Goal: Task Accomplishment & Management: Manage account settings

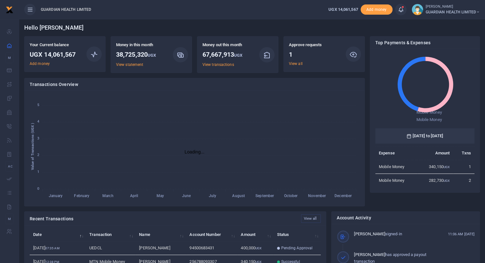
scroll to position [84, 94]
click at [401, 10] on icon at bounding box center [401, 9] width 6 height 7
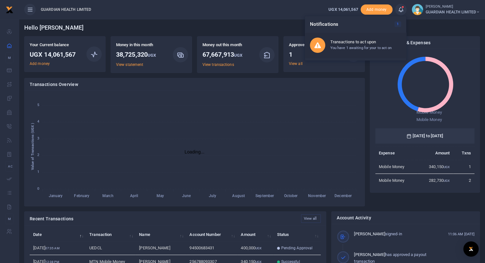
click at [340, 46] on small "You have 1 awaiting for your to act on" at bounding box center [361, 48] width 62 height 4
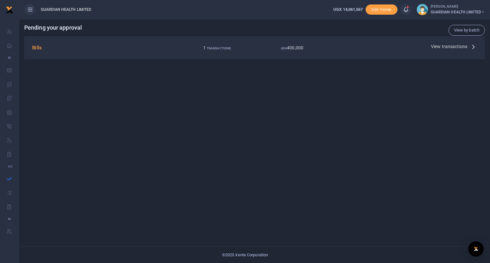
click at [440, 46] on span "View transactions" at bounding box center [449, 46] width 36 height 7
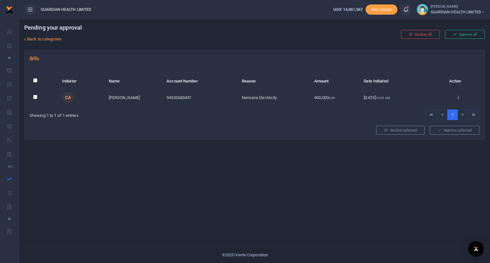
click at [36, 95] on input "checkbox" at bounding box center [35, 97] width 4 height 4
checkbox input "true"
click at [446, 128] on button "Approve selected (1)" at bounding box center [452, 130] width 54 height 9
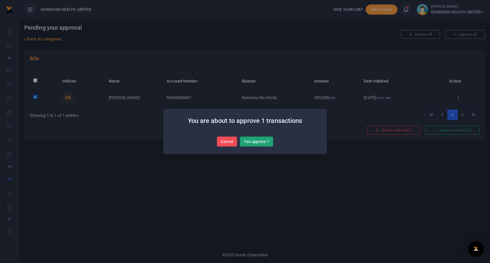
click at [255, 141] on button "Yes approve 1" at bounding box center [256, 142] width 33 height 10
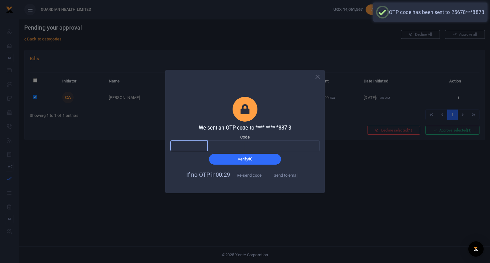
click at [199, 144] on input "text" at bounding box center [188, 146] width 37 height 11
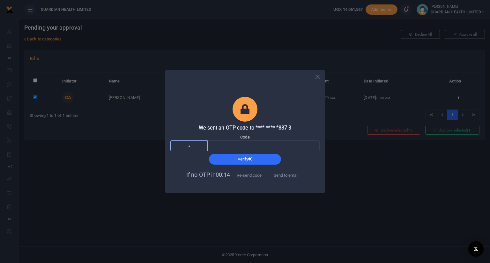
type input "4"
type input "7"
type input "6"
